Goal: Find specific page/section: Find specific page/section

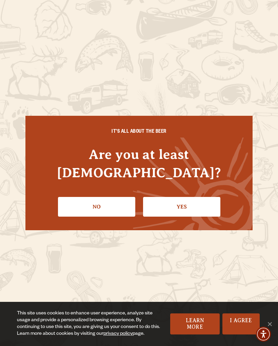
click at [174, 198] on link "Yes" at bounding box center [181, 207] width 77 height 20
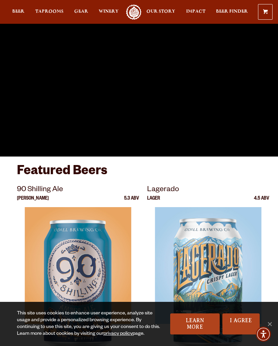
click at [54, 14] on span "Taprooms" at bounding box center [49, 11] width 28 height 5
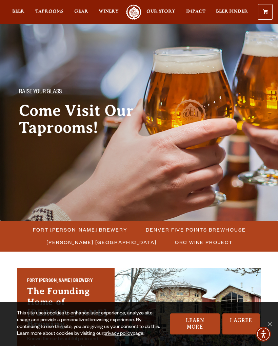
click at [80, 229] on span "Fort [PERSON_NAME] Brewery" at bounding box center [80, 230] width 95 height 10
click at [91, 232] on span "Fort [PERSON_NAME] Brewery" at bounding box center [80, 230] width 95 height 10
click at [246, 326] on link "I Agree" at bounding box center [241, 323] width 37 height 21
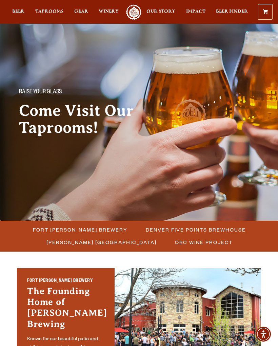
click at [244, 324] on link "I Agree" at bounding box center [241, 323] width 37 height 21
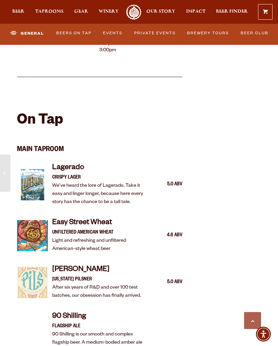
scroll to position [475, 0]
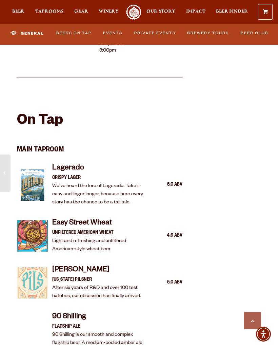
click at [73, 31] on link "Beers on Tap" at bounding box center [74, 33] width 40 height 14
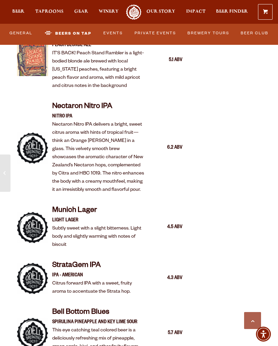
scroll to position [1282, 0]
